Goal: Use online tool/utility: Utilize a website feature to perform a specific function

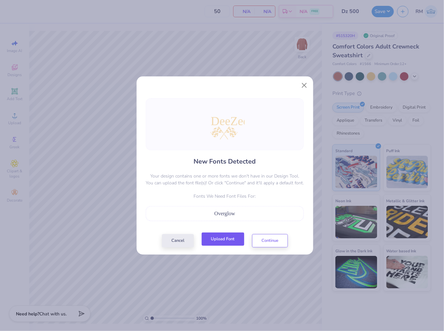
click at [227, 238] on button "Upload Font" at bounding box center [223, 239] width 43 height 13
click at [276, 240] on button "Continue" at bounding box center [270, 239] width 36 height 13
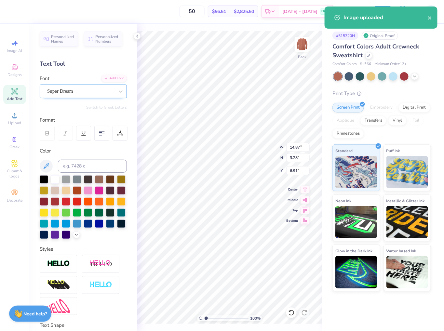
click at [79, 92] on div "Super Dream" at bounding box center [81, 91] width 68 height 10
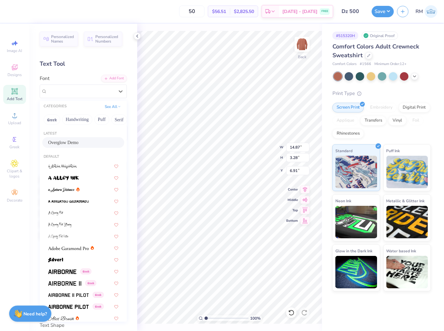
click at [79, 143] on div "Overglow Demo" at bounding box center [83, 142] width 70 height 7
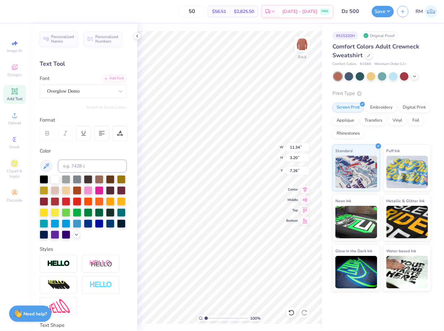
type input "11.34"
type input "3.20"
type input "7.26"
click at [304, 187] on icon at bounding box center [305, 189] width 4 height 6
click at [304, 190] on icon at bounding box center [304, 189] width 9 height 8
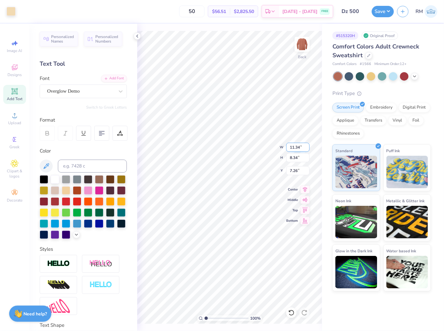
click at [298, 146] on input "11.34" at bounding box center [297, 147] width 23 height 9
type input "3.50"
type input "2.57"
type input "4.42"
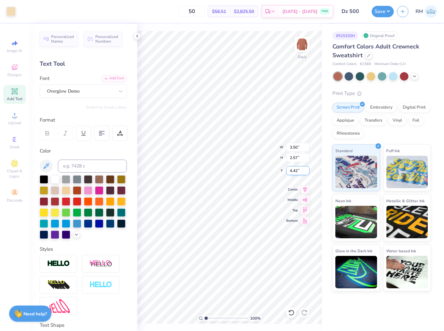
click at [301, 171] on input "4.42" at bounding box center [297, 170] width 23 height 9
type input "3.00"
click at [298, 46] on img at bounding box center [302, 44] width 26 height 26
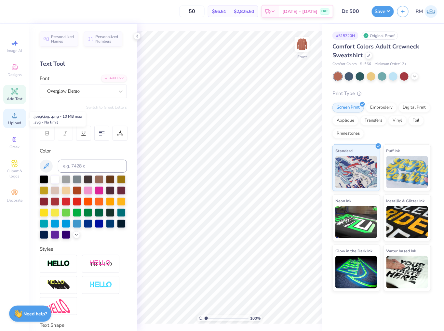
click at [19, 127] on div "Upload" at bounding box center [14, 118] width 23 height 19
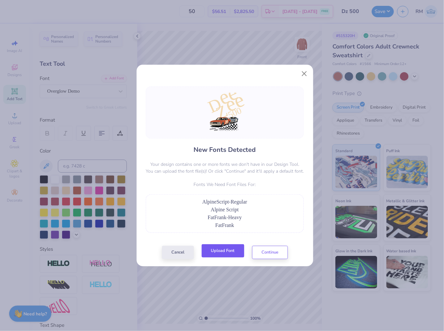
click at [229, 249] on button "Upload Font" at bounding box center [223, 250] width 43 height 13
click at [233, 245] on button "Upload Font" at bounding box center [223, 250] width 43 height 13
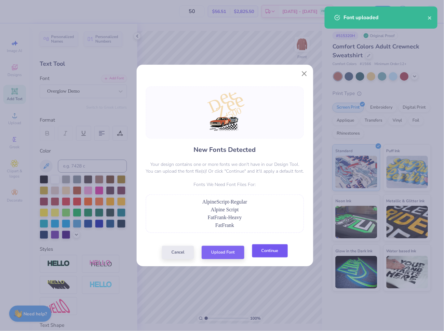
click at [277, 253] on button "Continue" at bounding box center [270, 250] width 36 height 13
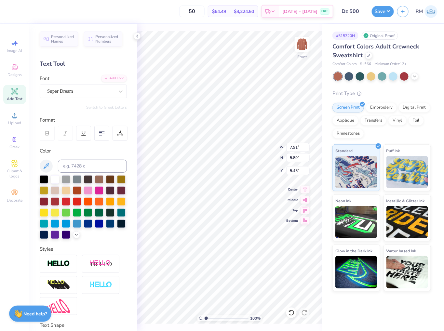
type input "10.40"
type input "8.53"
type input "2.81"
click at [78, 92] on div "Super Dream" at bounding box center [81, 91] width 68 height 10
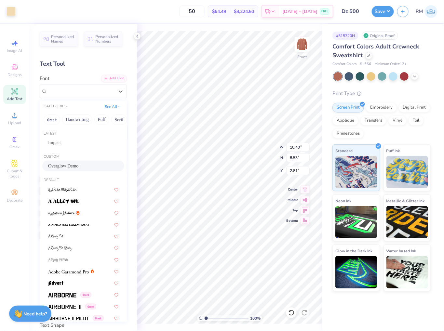
click at [86, 166] on div "Overglow Demo" at bounding box center [83, 166] width 70 height 7
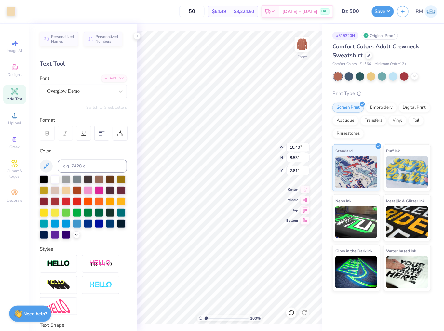
type input "8.65"
type input "7.64"
type input "4.61"
type input "4.88"
type input "7.34"
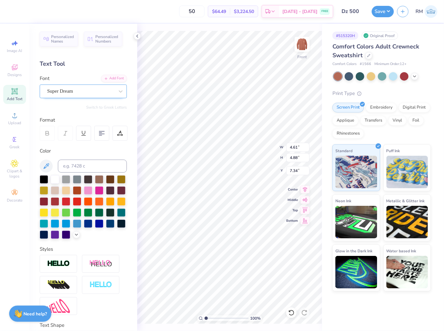
click at [99, 91] on div "Super Dream" at bounding box center [81, 91] width 68 height 10
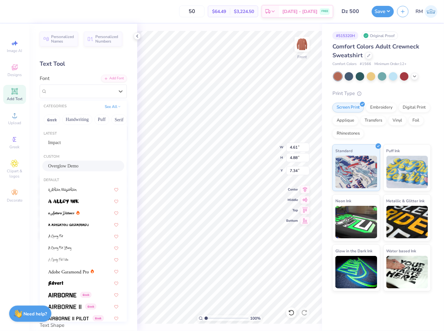
click at [75, 168] on div "Overglow Demo" at bounding box center [83, 166] width 70 height 7
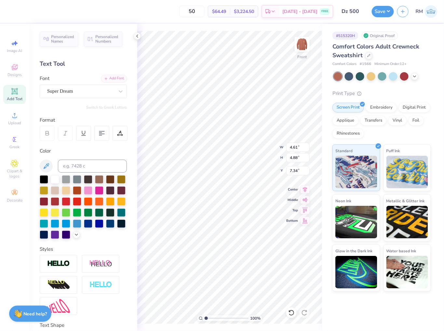
type input "7.91"
type input "5.89"
type input "2.81"
click at [93, 89] on div "Super Dream" at bounding box center [81, 91] width 68 height 10
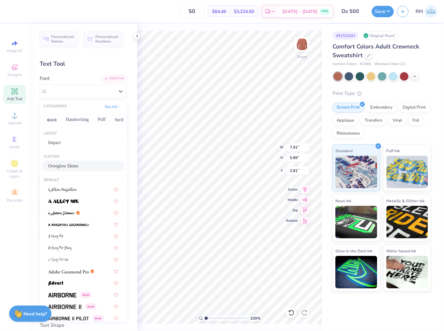
click at [75, 167] on div "Overglow Demo" at bounding box center [83, 166] width 70 height 7
type input "4.52"
type input "3.97"
type input "3.83"
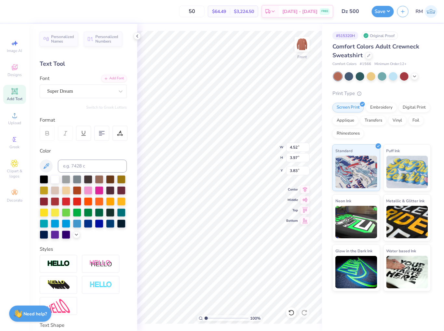
type input "4.62"
type input "4.98"
type input "9.48"
click at [73, 91] on div "Super Dream" at bounding box center [81, 91] width 68 height 10
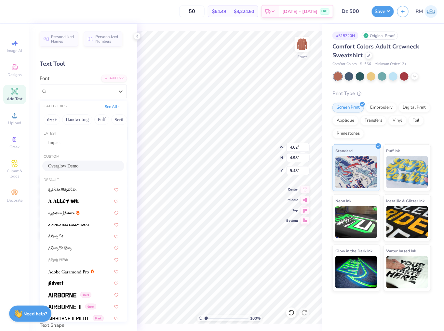
click at [64, 164] on span "Overglow Demo" at bounding box center [63, 166] width 30 height 7
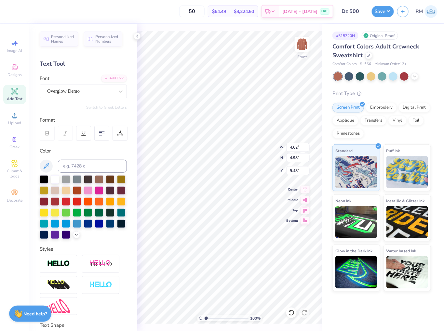
type input "4.17"
type input "6.01"
type input "9.38"
type input "6.14"
type input "4.21"
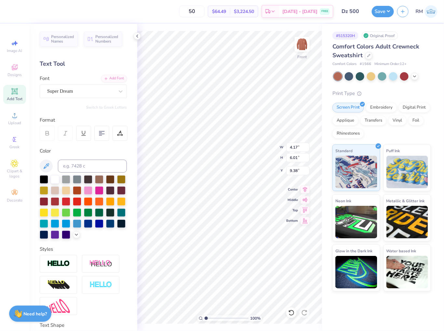
type input "9.89"
click at [95, 93] on div "Super Dream" at bounding box center [81, 91] width 68 height 10
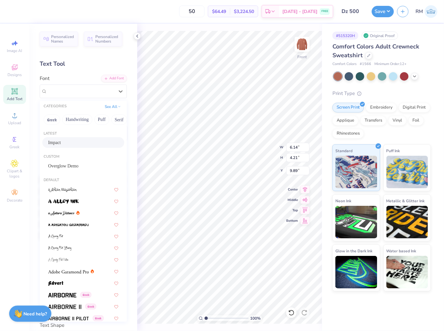
click at [87, 143] on div "Impact" at bounding box center [83, 142] width 70 height 7
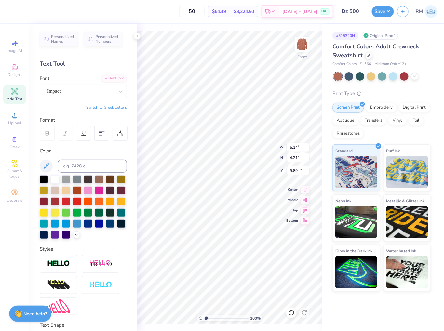
type input "5.71"
type input "4.26"
type input "10.04"
type input "4.52"
type input "3.97"
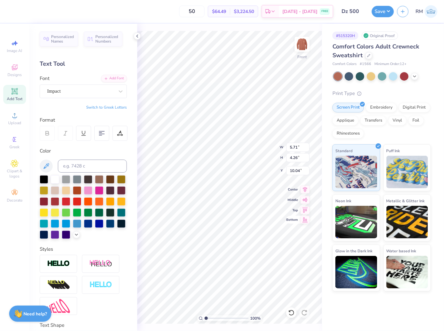
type input "3.83"
type input "7.01"
type input "6.62"
type input "6.08"
type input "3.19"
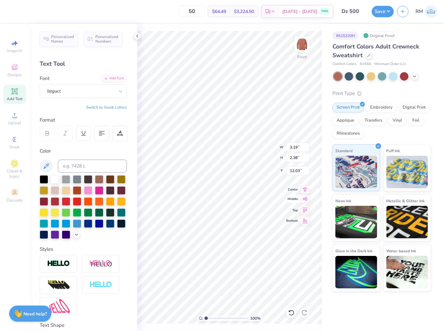
type input "2.38"
type input "12.03"
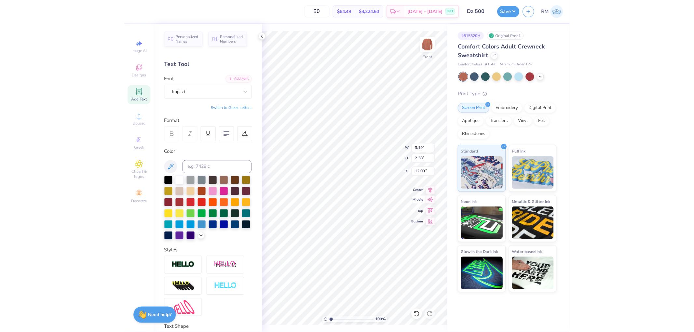
scroll to position [6, 1]
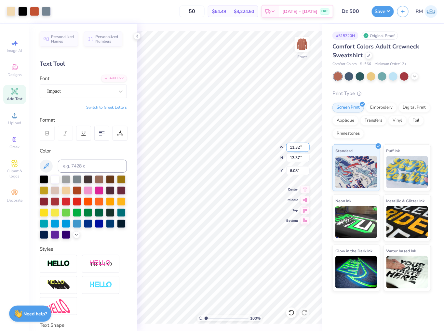
click at [297, 148] on input "11.32" at bounding box center [297, 147] width 23 height 9
click at [298, 168] on input "6.08" at bounding box center [297, 170] width 23 height 9
type input "12.00"
type input "14.17"
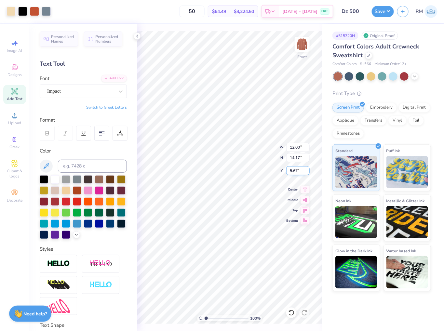
click at [298, 168] on input "5.67" at bounding box center [297, 170] width 23 height 9
type input "3.00"
type input "8.99"
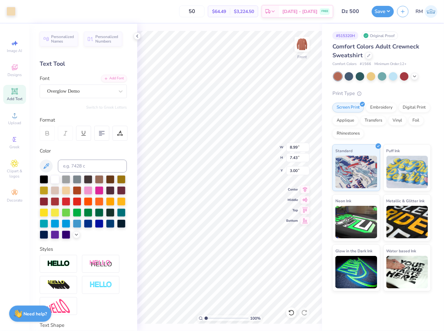
type input "7.43"
type input "3.00"
type input "9.94"
type input "8.45"
type input "3.75"
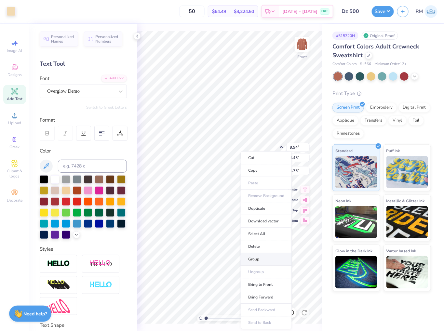
click at [261, 257] on li "Group" at bounding box center [266, 259] width 51 height 13
click at [307, 188] on icon at bounding box center [304, 189] width 9 height 8
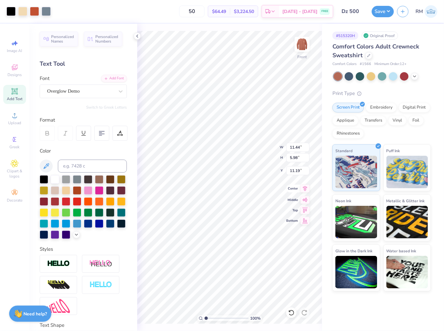
click at [306, 187] on icon at bounding box center [304, 189] width 9 height 8
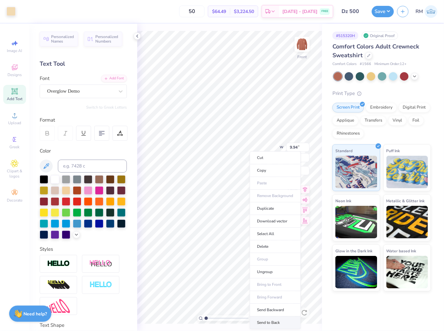
click at [277, 323] on li "Send to Back" at bounding box center [275, 323] width 51 height 13
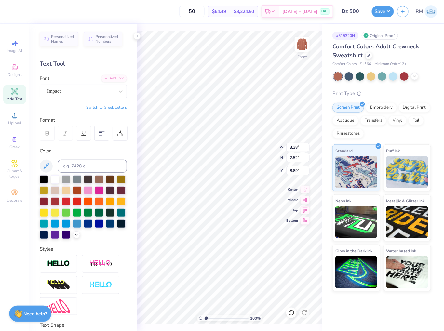
type input "2.88"
type input "2.15"
type input "9.09"
click at [69, 87] on div at bounding box center [80, 91] width 67 height 9
type input "fat"
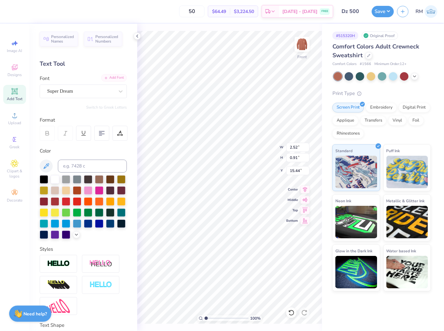
click at [109, 76] on div "Add Font" at bounding box center [114, 77] width 26 height 7
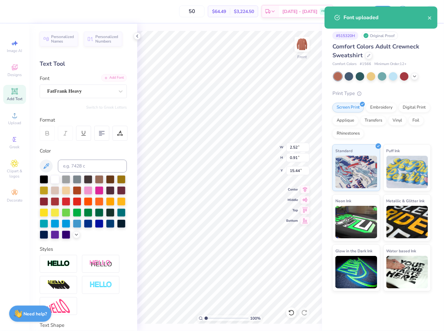
type input "2.55"
type input "0.92"
click at [87, 89] on div "FatFrank Heavy" at bounding box center [81, 91] width 68 height 10
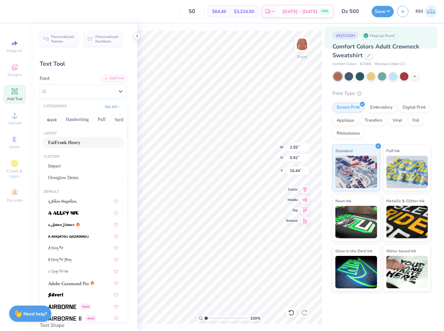
click at [96, 139] on div "FatFrank Heavy" at bounding box center [83, 142] width 82 height 11
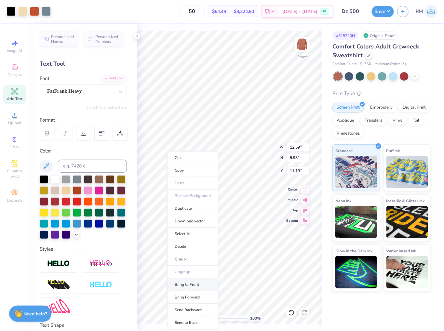
click at [200, 284] on li "Bring to Front" at bounding box center [192, 285] width 51 height 13
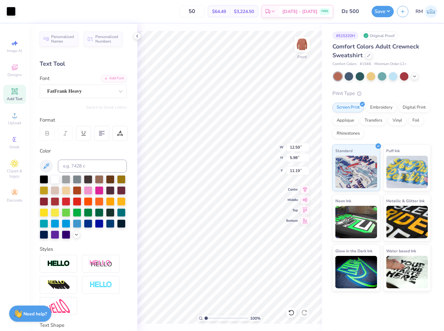
type input "3.19"
type input "1.31"
type input "15.44"
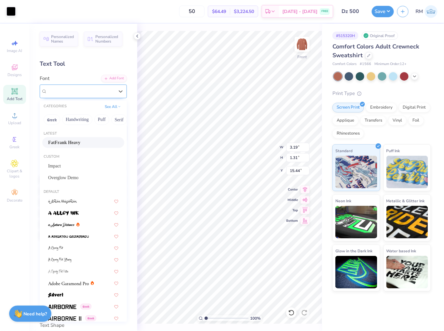
click at [59, 89] on div "FatFrank Heavy" at bounding box center [81, 91] width 68 height 10
click at [69, 145] on span "FatFrank Heavy" at bounding box center [64, 142] width 32 height 7
click at [63, 92] on div "Super Dream" at bounding box center [81, 91] width 68 height 10
click at [73, 140] on span "FatFrank Heavy" at bounding box center [64, 142] width 32 height 7
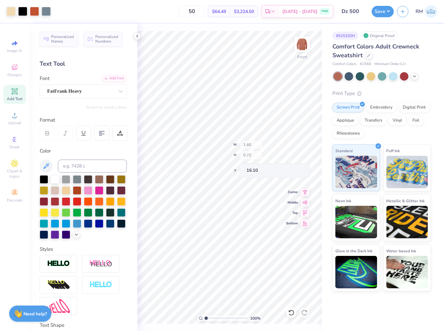
type input "1.60"
type input "0.72"
type input "16.10"
drag, startPoint x: 206, startPoint y: 317, endPoint x: 217, endPoint y: 317, distance: 10.7
type input "3.5"
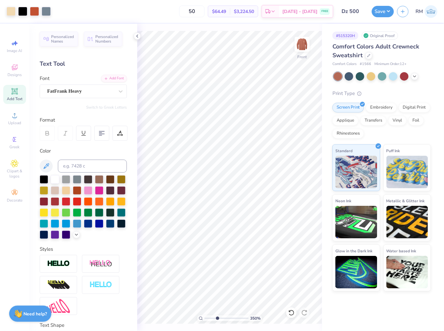
click at [217, 317] on input "range" at bounding box center [227, 318] width 44 height 6
type input "12.59"
type input "5.98"
type input "11.19"
type input "2.55"
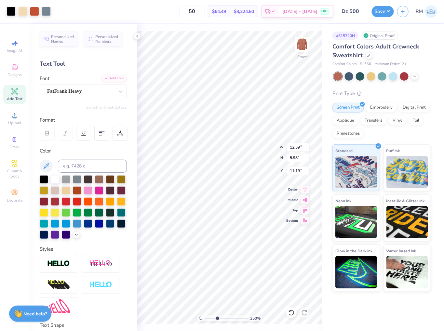
type input "0.92"
type input "17.20"
type input "3.27"
type input "1.37"
type input "15.44"
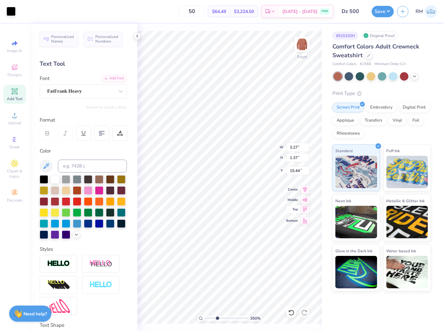
click at [293, 207] on div "350 % Front W 3.27 3.27 " H 1.37 1.37 " Y 15.44 15.44 " Center Middle Top Bottom" at bounding box center [229, 177] width 185 height 307
type input "3.27"
type input "1.37"
type input "15.44"
drag, startPoint x: 210, startPoint y: 319, endPoint x: 191, endPoint y: 318, distance: 19.6
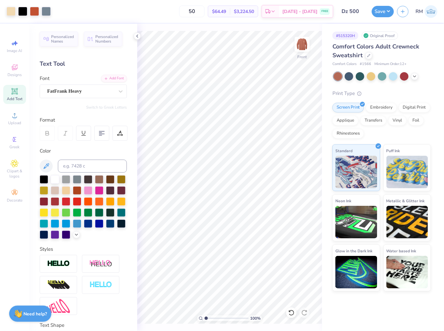
type input "1"
click at [205, 318] on input "range" at bounding box center [227, 318] width 44 height 6
type input "3.63"
click at [307, 189] on icon at bounding box center [304, 189] width 9 height 8
type input "10.29"
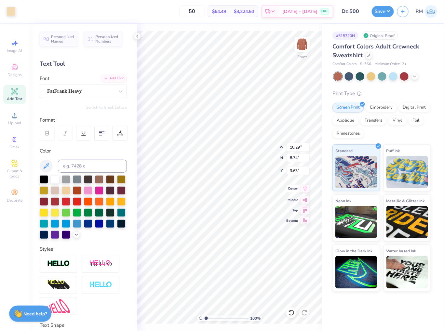
type input "8.74"
type input "3.34"
click at [295, 143] on input "11.70" at bounding box center [297, 147] width 23 height 9
click at [296, 171] on input "3.34" at bounding box center [297, 170] width 23 height 9
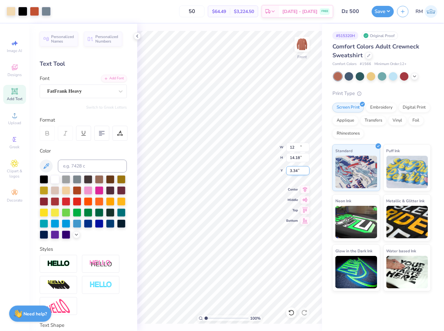
type input "12.00"
type input "14.18"
click at [296, 171] on input "3.16" at bounding box center [297, 170] width 23 height 9
type input "3.00"
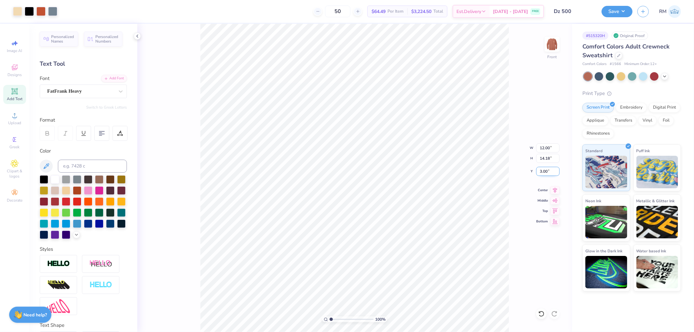
click at [444, 173] on input "3.00" at bounding box center [547, 171] width 23 height 9
